Goal: Information Seeking & Learning: Learn about a topic

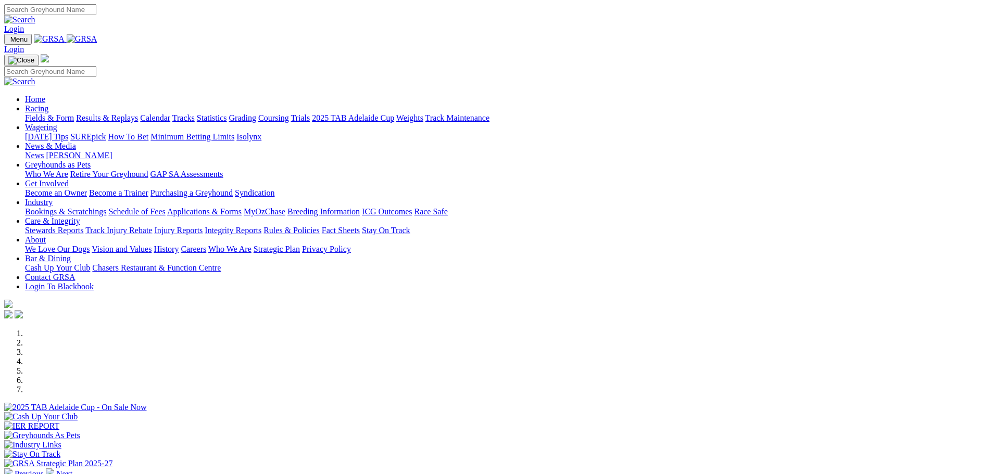
click at [233, 188] on link "Purchasing a Greyhound" at bounding box center [191, 192] width 82 height 9
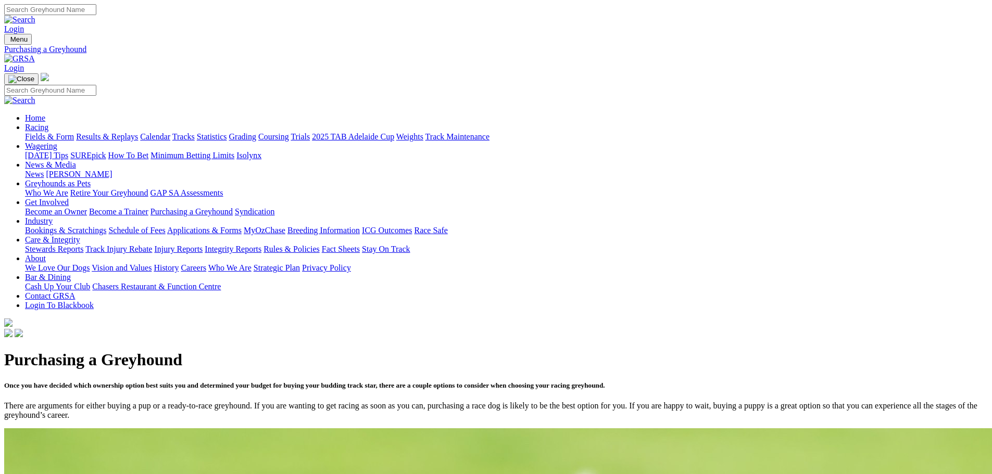
click at [48, 123] on link "Racing" at bounding box center [36, 127] width 23 height 9
click at [74, 132] on link "Fields & Form" at bounding box center [49, 136] width 49 height 9
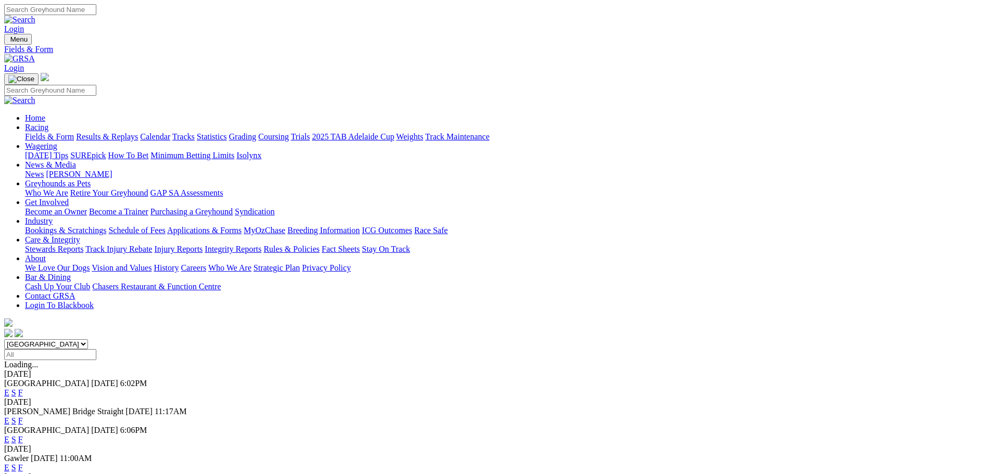
click at [74, 132] on link "Fields & Form" at bounding box center [49, 136] width 49 height 9
click at [138, 132] on link "Results & Replays" at bounding box center [107, 136] width 62 height 9
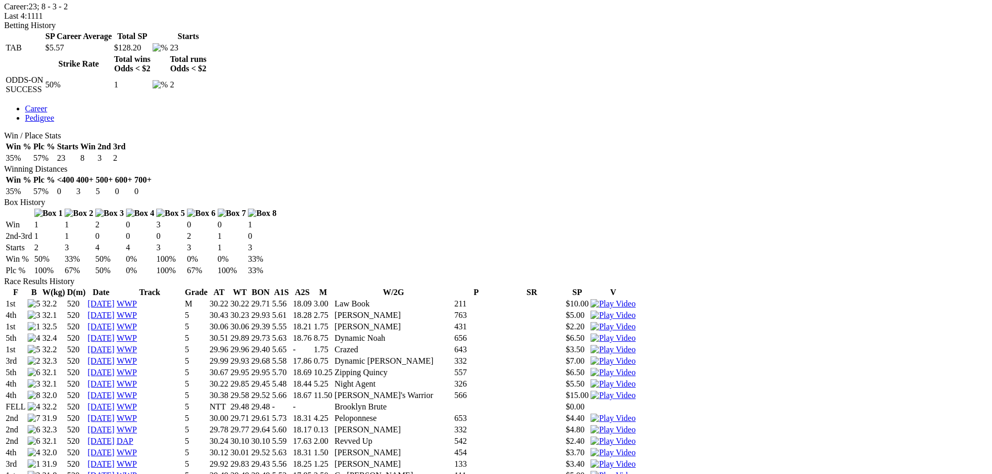
scroll to position [521, 0]
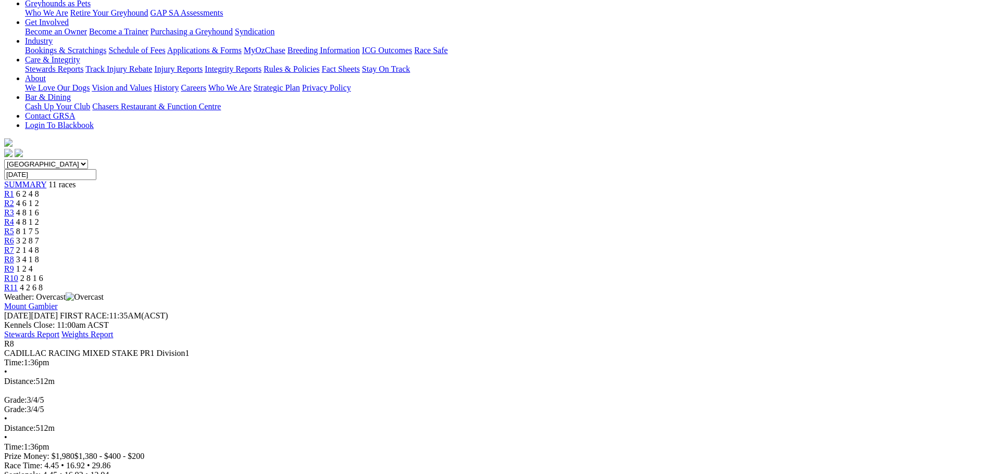
scroll to position [208, 0]
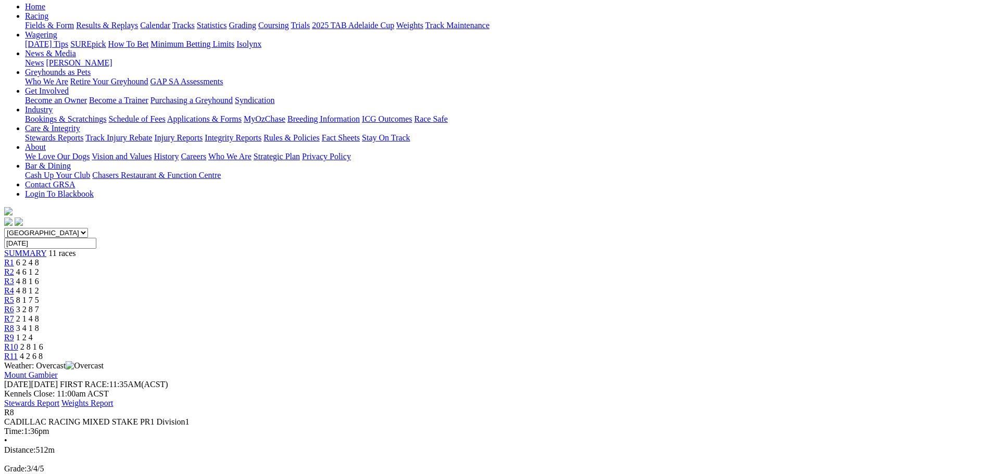
scroll to position [104, 0]
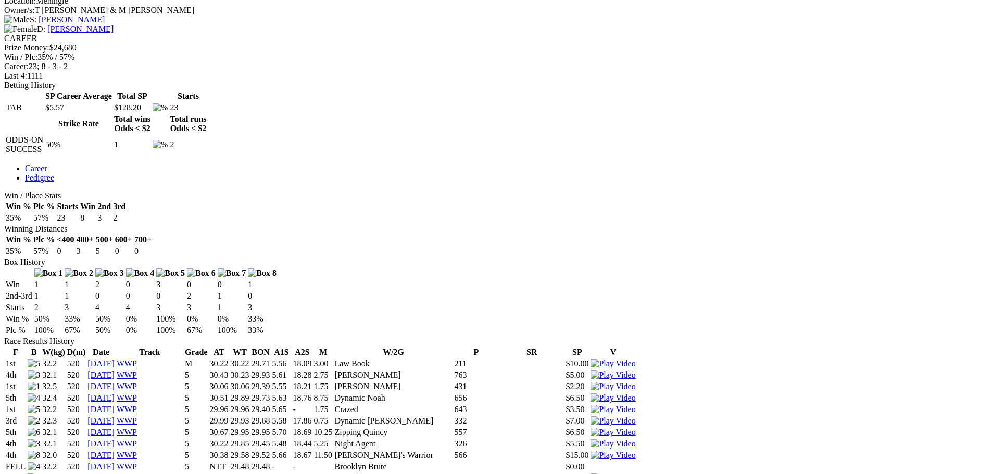
scroll to position [469, 0]
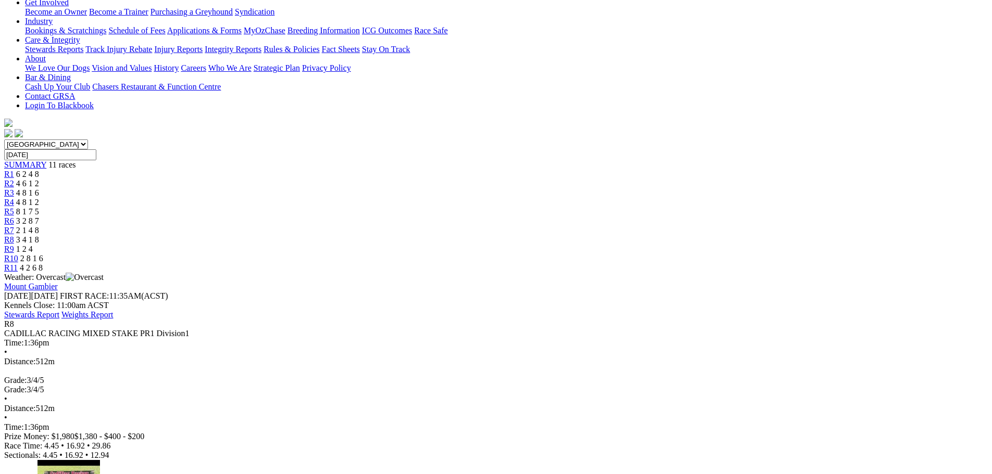
scroll to position [208, 0]
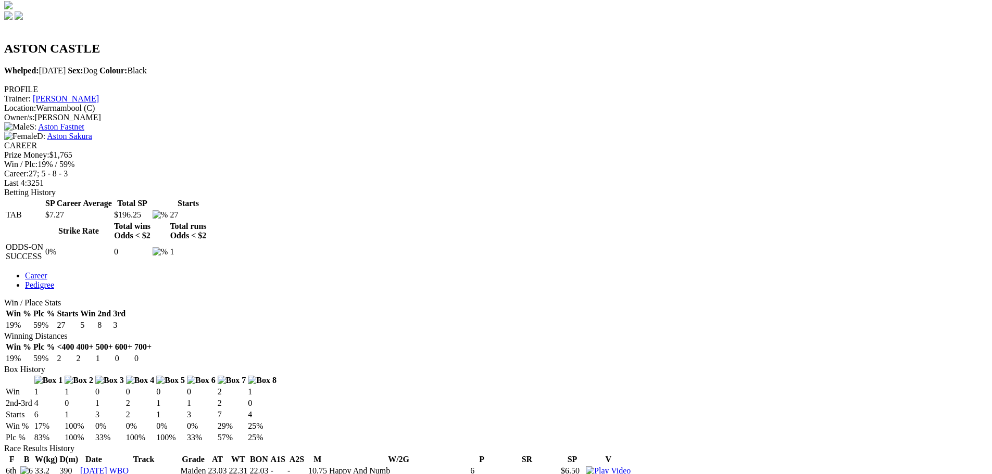
scroll to position [312, 0]
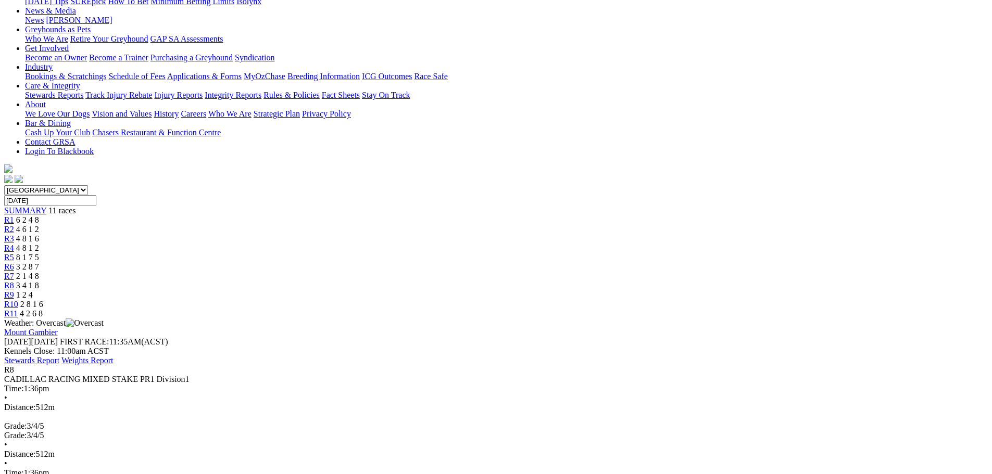
scroll to position [156, 0]
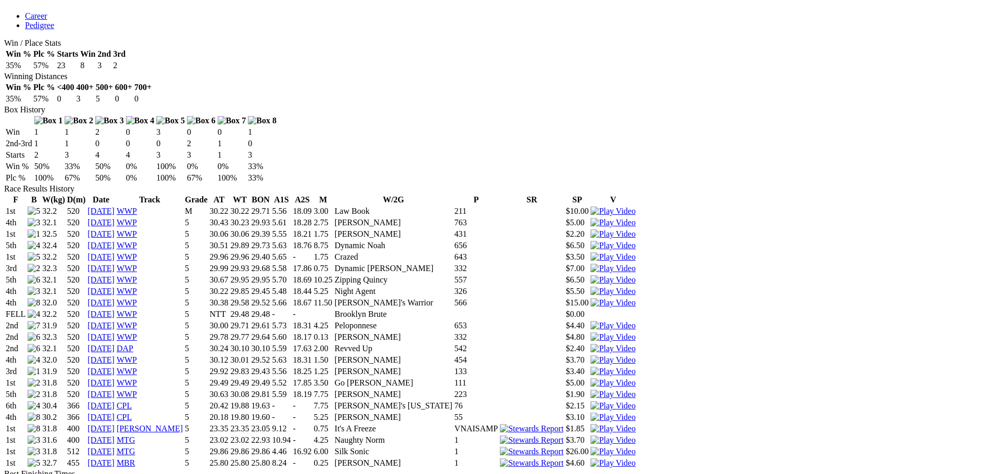
scroll to position [677, 0]
